Goal: Navigation & Orientation: Find specific page/section

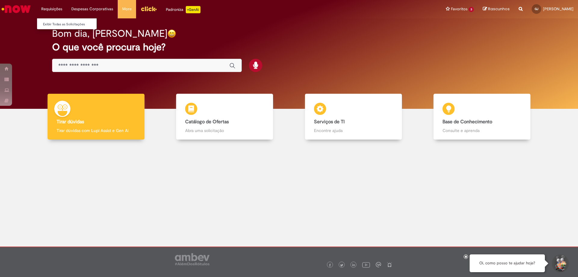
click at [51, 9] on li "Requisições Exibir Todas as Solicitações" at bounding box center [52, 9] width 30 height 18
click at [58, 21] on link "Exibir Todas as Solicitações" at bounding box center [70, 24] width 66 height 7
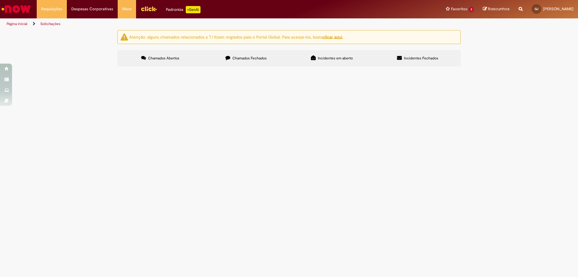
click at [20, 15] on link "Ir para a Homepage" at bounding box center [16, 9] width 32 height 18
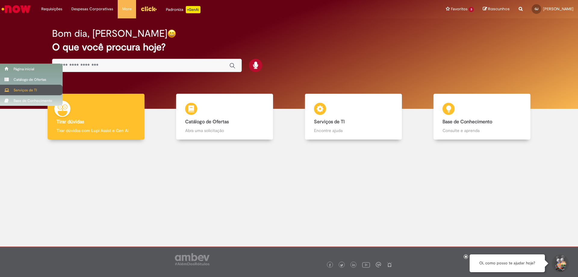
click at [19, 91] on div "Serviços de TI" at bounding box center [31, 90] width 63 height 11
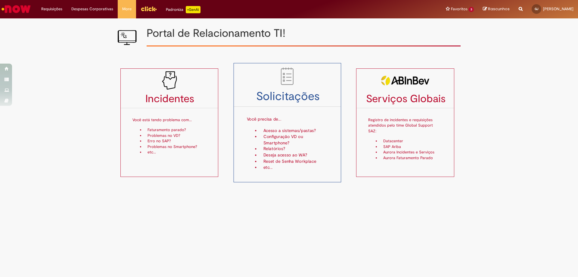
click at [309, 139] on li "Configuração VD ou Smartphone?" at bounding box center [294, 140] width 68 height 12
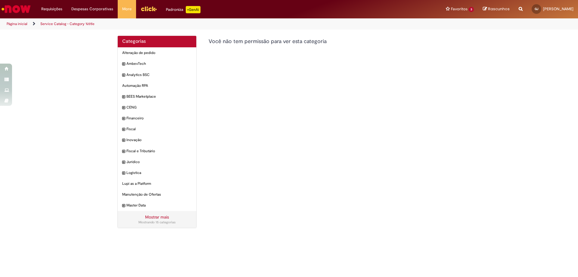
click at [18, 10] on img "Ir para a Homepage" at bounding box center [16, 9] width 31 height 12
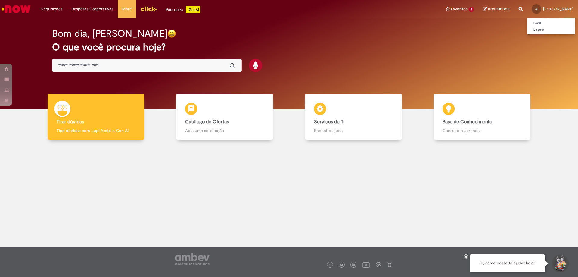
click at [532, 7] on div "GJ" at bounding box center [537, 9] width 10 height 10
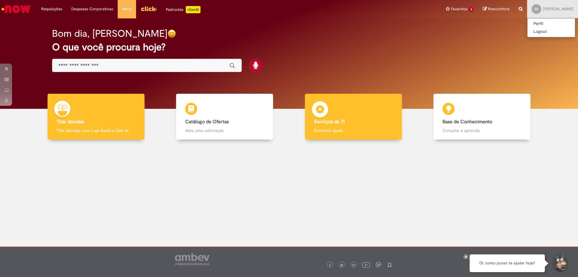
click at [344, 120] on b "Serviços de TI" at bounding box center [329, 122] width 31 height 6
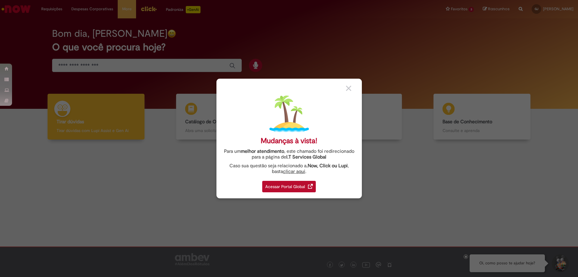
click at [297, 185] on div "Acessar Portal Global" at bounding box center [289, 186] width 54 height 11
